Goal: Information Seeking & Learning: Learn about a topic

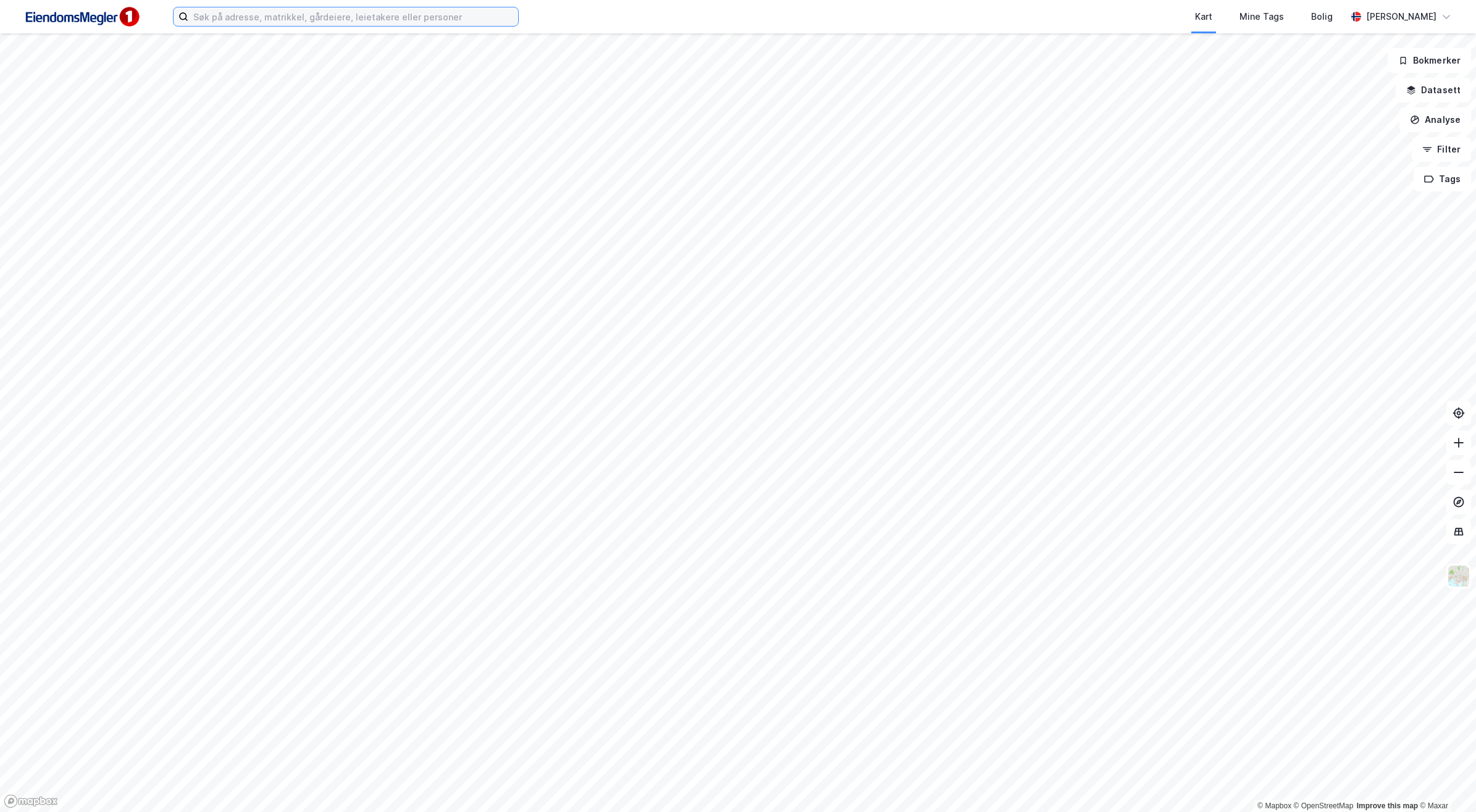
click at [414, 25] on input at bounding box center [353, 17] width 330 height 19
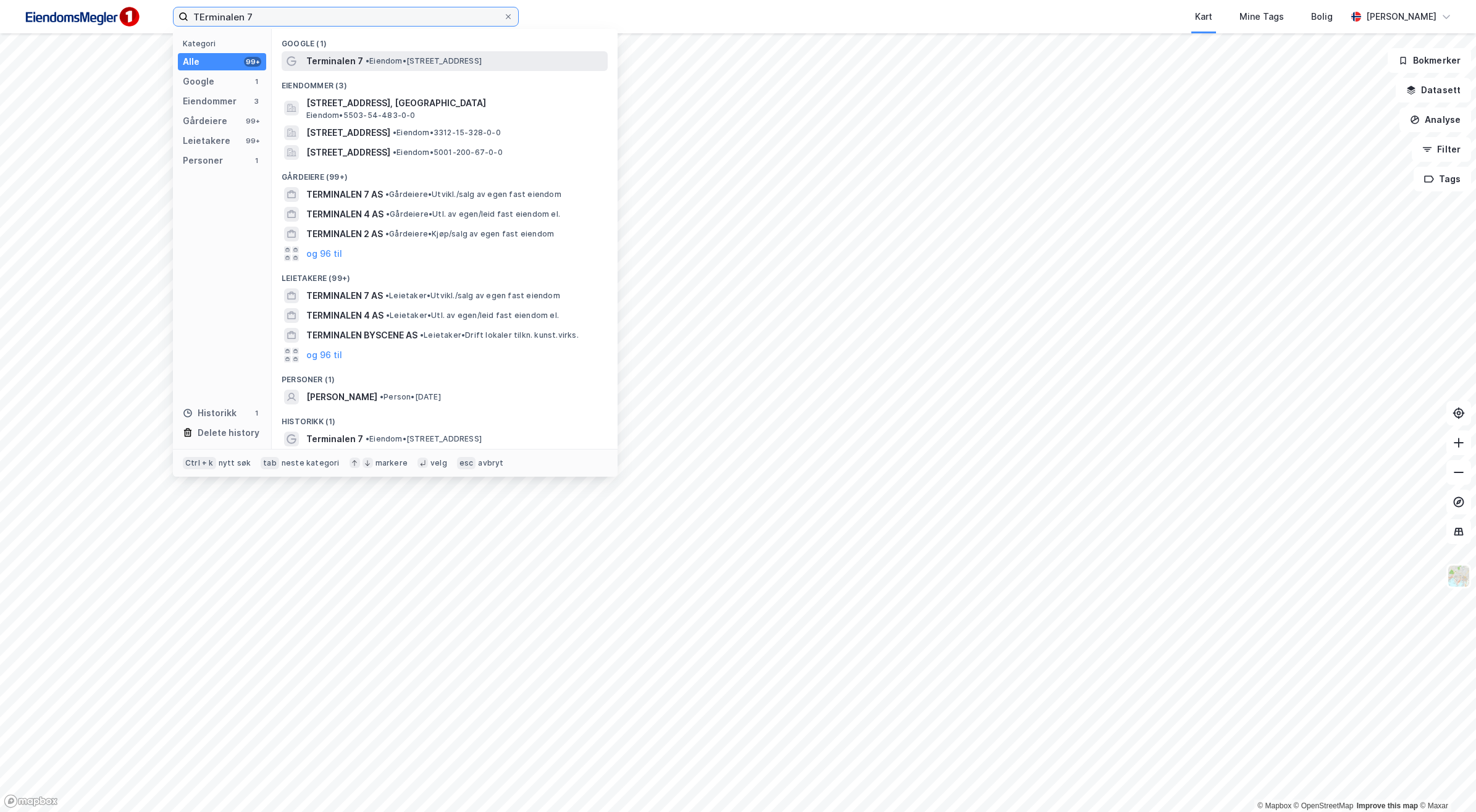
type input "TErminalen 7"
click at [376, 56] on span "• Eiendom • Terminalen 7, 7080 [GEOGRAPHIC_DATA]" at bounding box center [424, 61] width 116 height 10
